Goal: Transaction & Acquisition: Purchase product/service

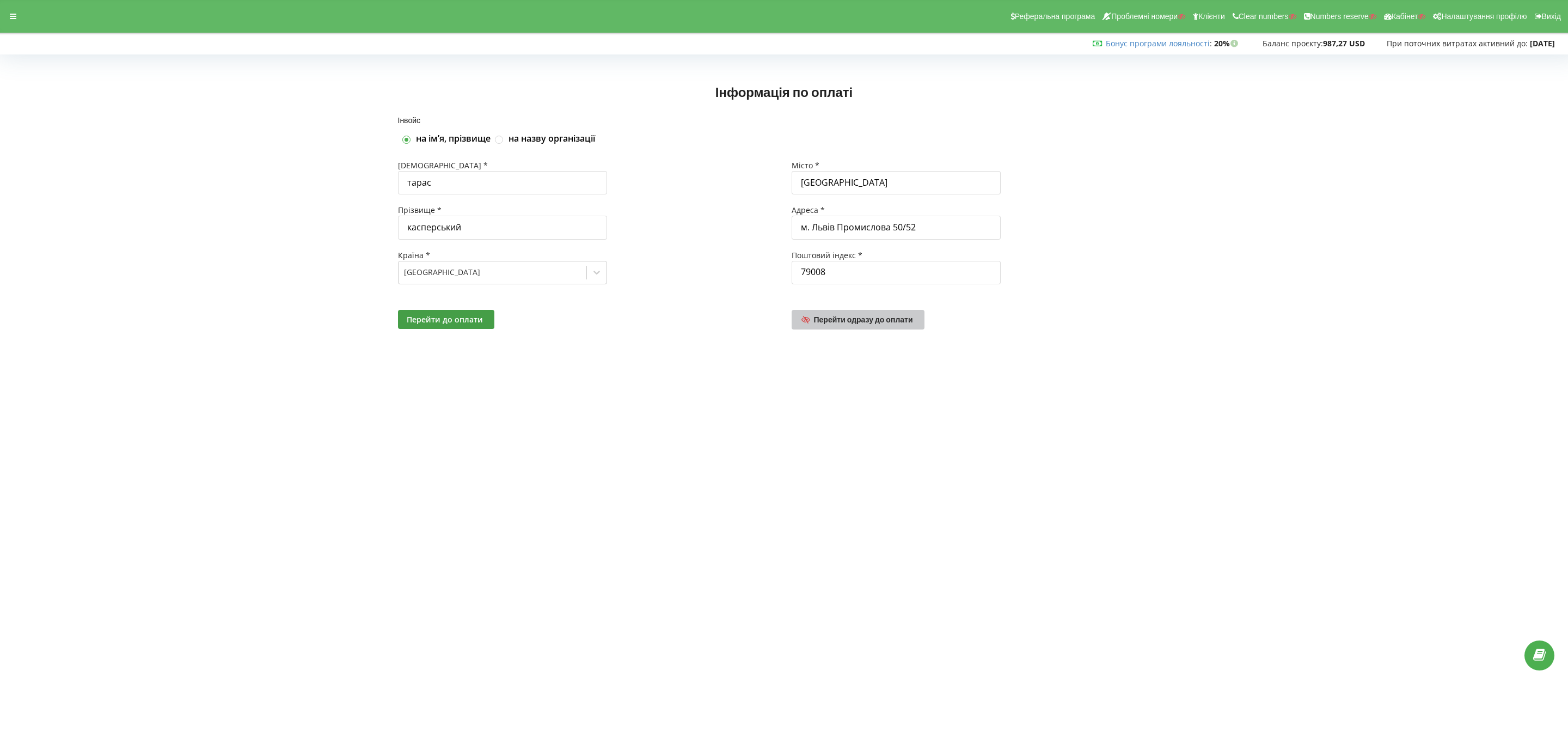
drag, startPoint x: 0, startPoint y: 0, endPoint x: 856, endPoint y: 320, distance: 913.9
click at [856, 320] on span "Перейти одразу до оплати" at bounding box center [863, 319] width 99 height 10
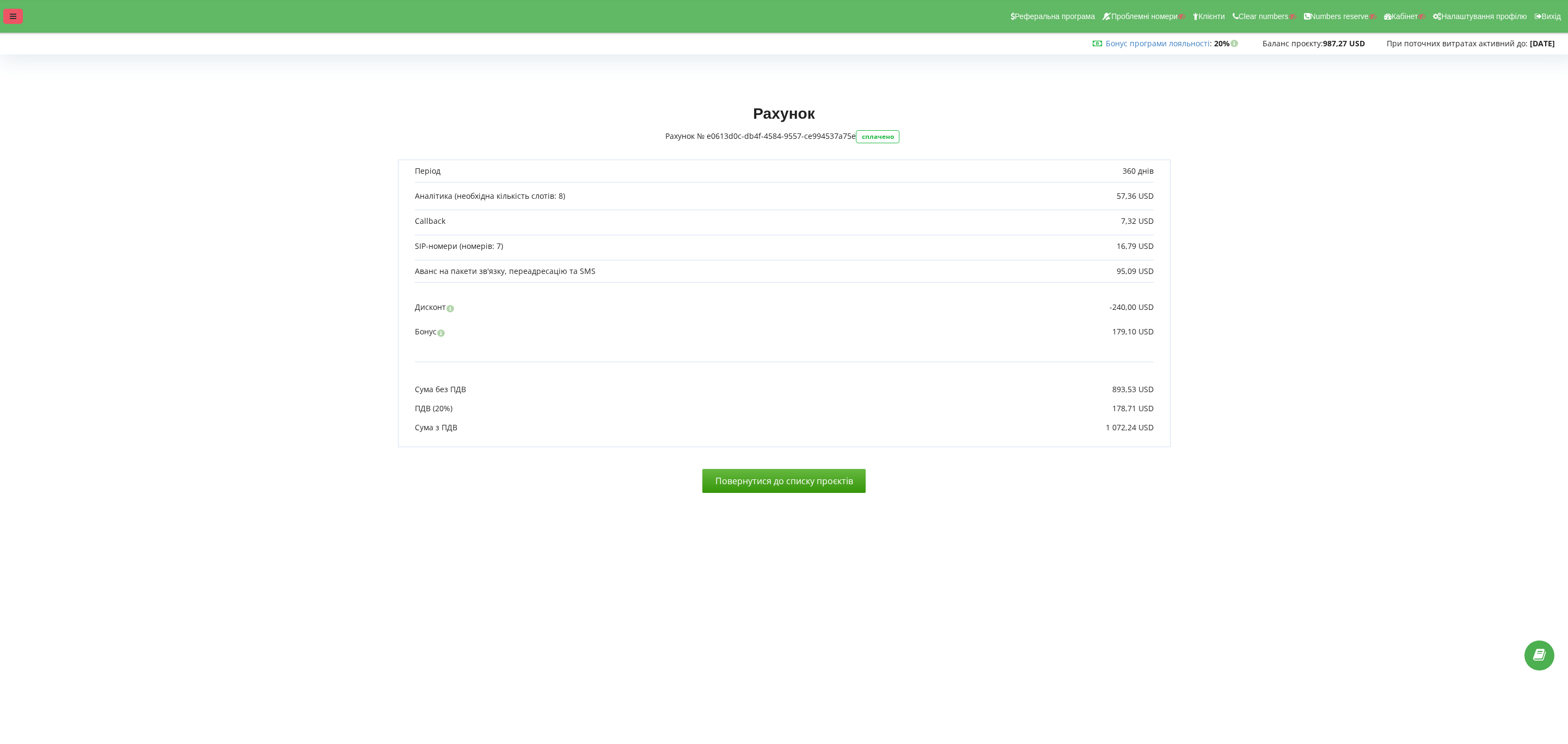
click at [18, 9] on div at bounding box center [13, 16] width 20 height 16
